Goal: Navigation & Orientation: Find specific page/section

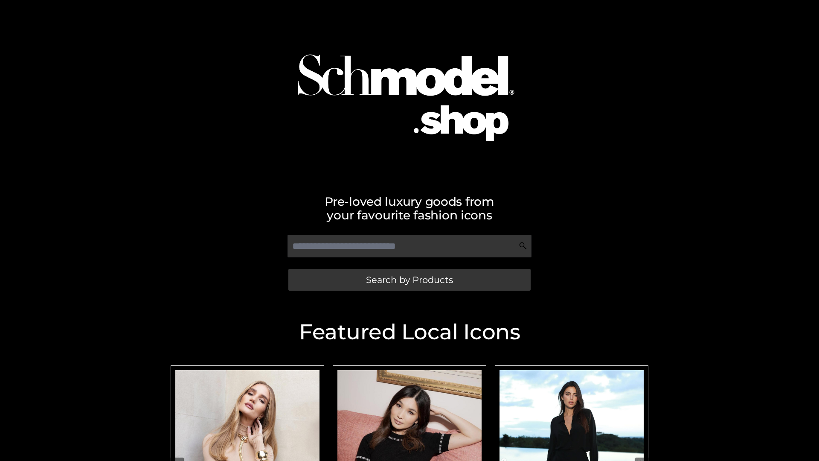
click at [409, 279] on span "Search by Products" at bounding box center [409, 279] width 87 height 9
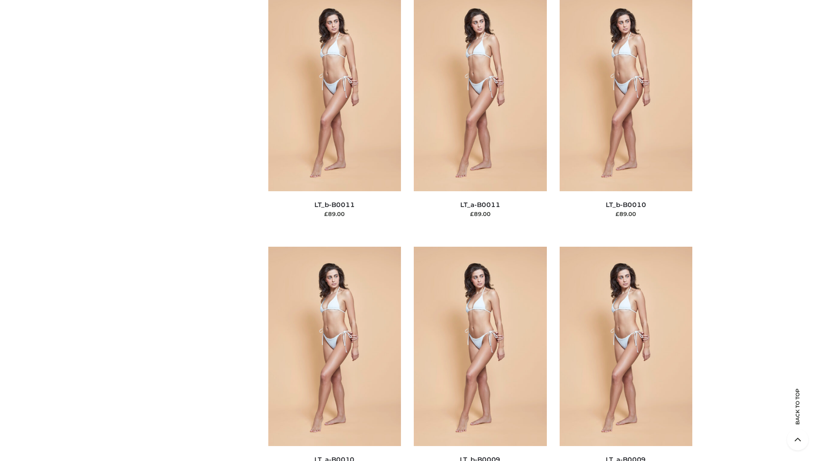
scroll to position [3830, 0]
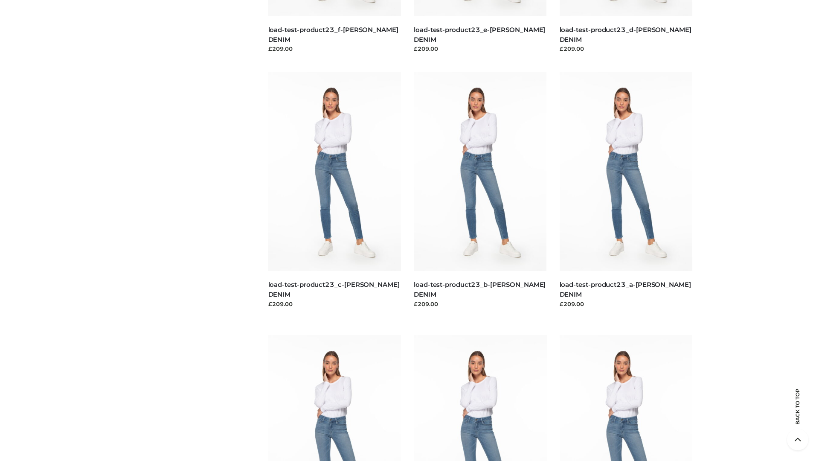
scroll to position [748, 0]
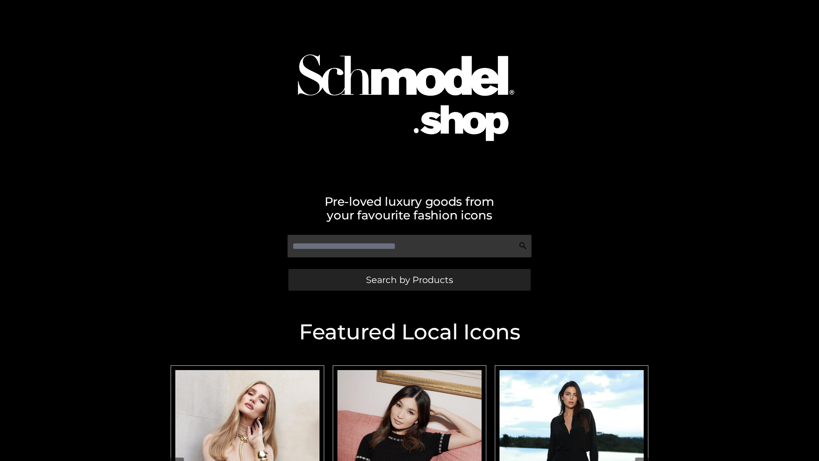
click at [409, 279] on span "Search by Products" at bounding box center [409, 279] width 87 height 9
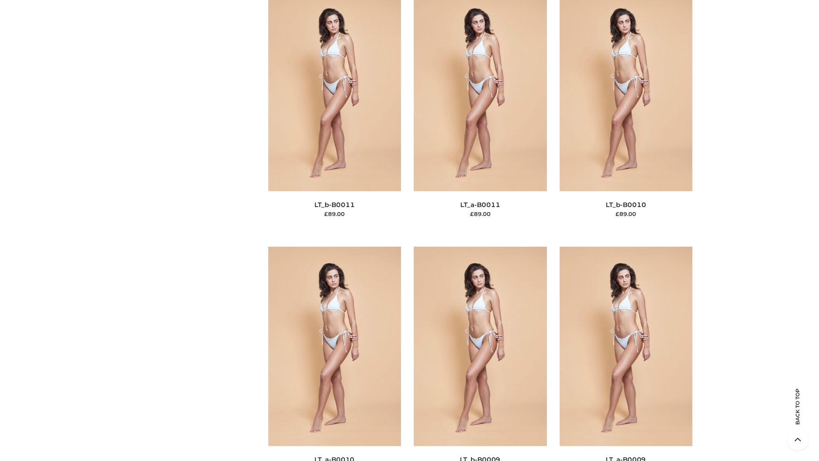
scroll to position [3830, 0]
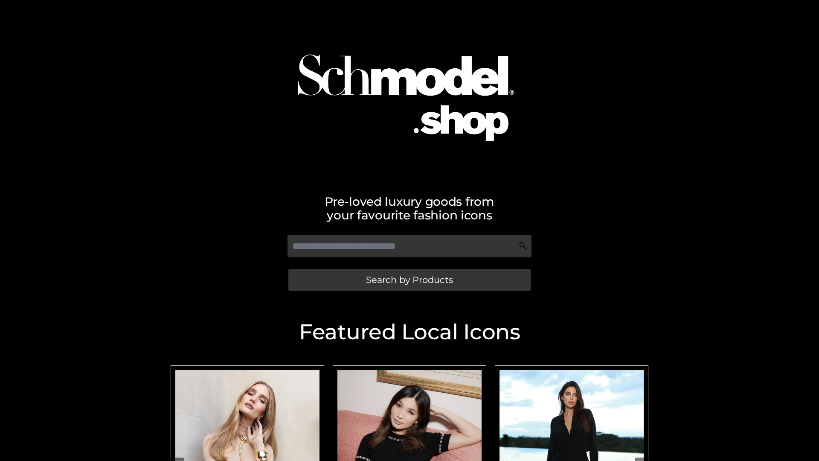
click at [409, 279] on span "Search by Products" at bounding box center [409, 279] width 87 height 9
